Goal: Find specific page/section: Find specific page/section

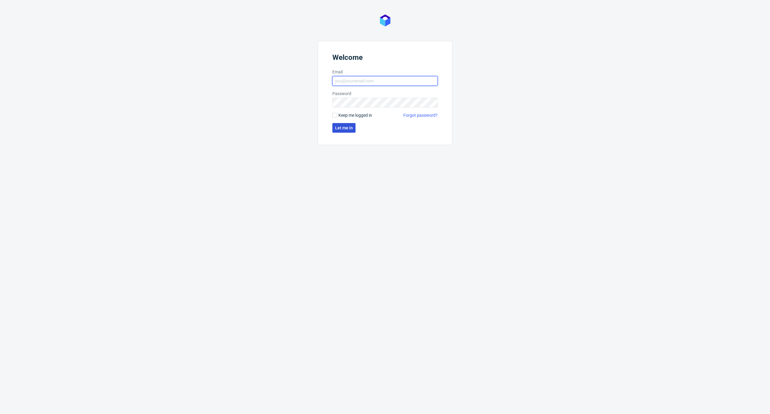
type input "[PERSON_NAME][EMAIL_ADDRESS][PERSON_NAME][DOMAIN_NAME]"
click at [346, 123] on button "Let me in" at bounding box center [343, 128] width 23 height 10
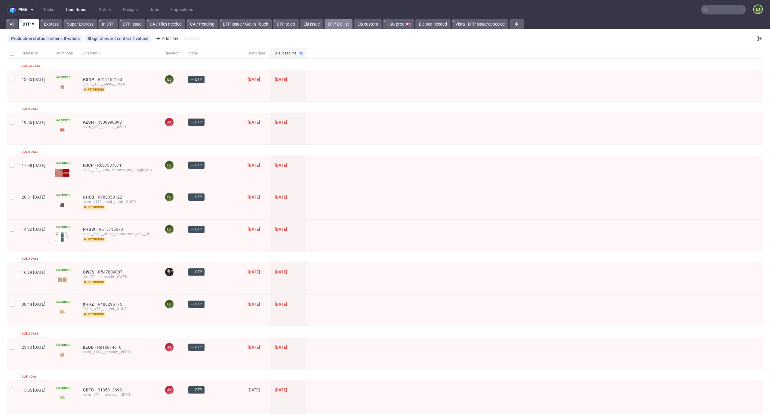
click at [341, 27] on link "DTP Ela list" at bounding box center [338, 24] width 28 height 10
